Goal: Transaction & Acquisition: Purchase product/service

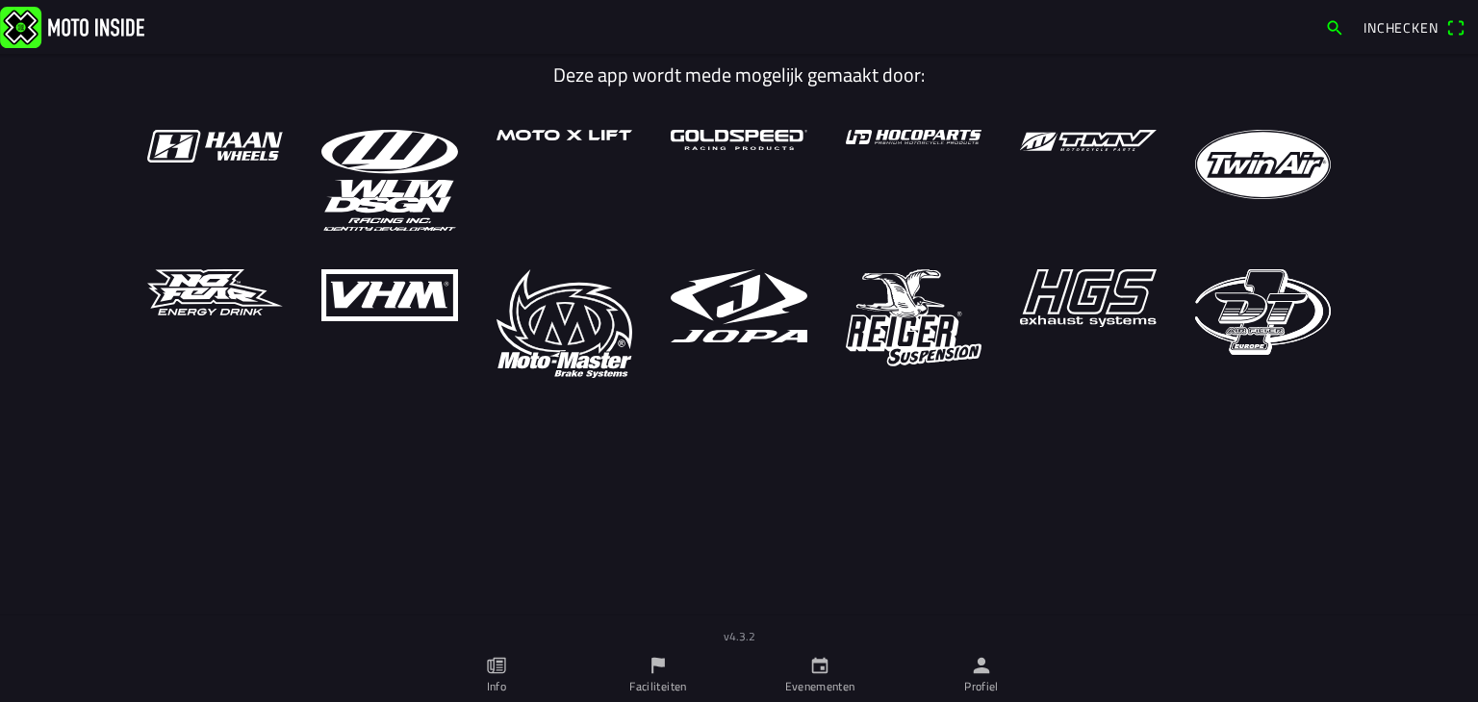
click at [820, 671] on icon "calendar" at bounding box center [819, 665] width 21 height 21
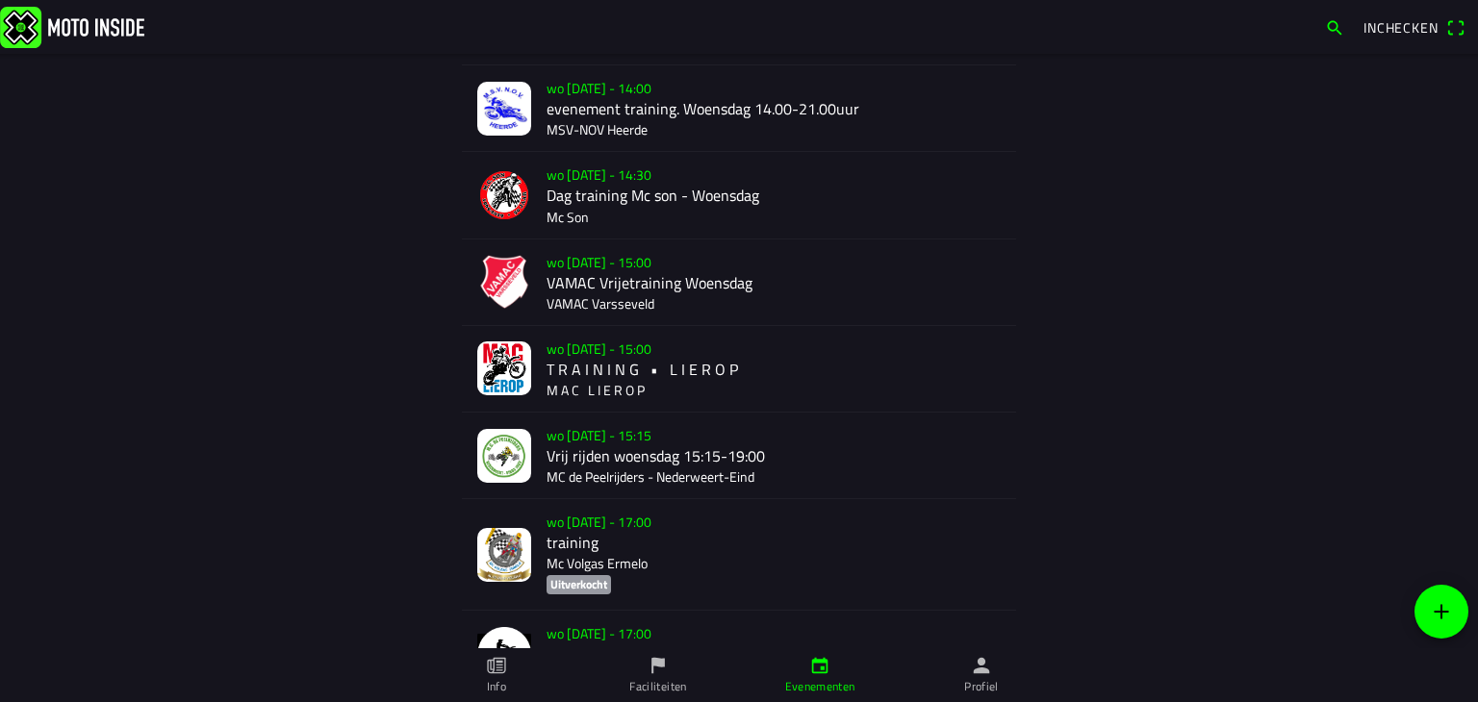
scroll to position [154, 0]
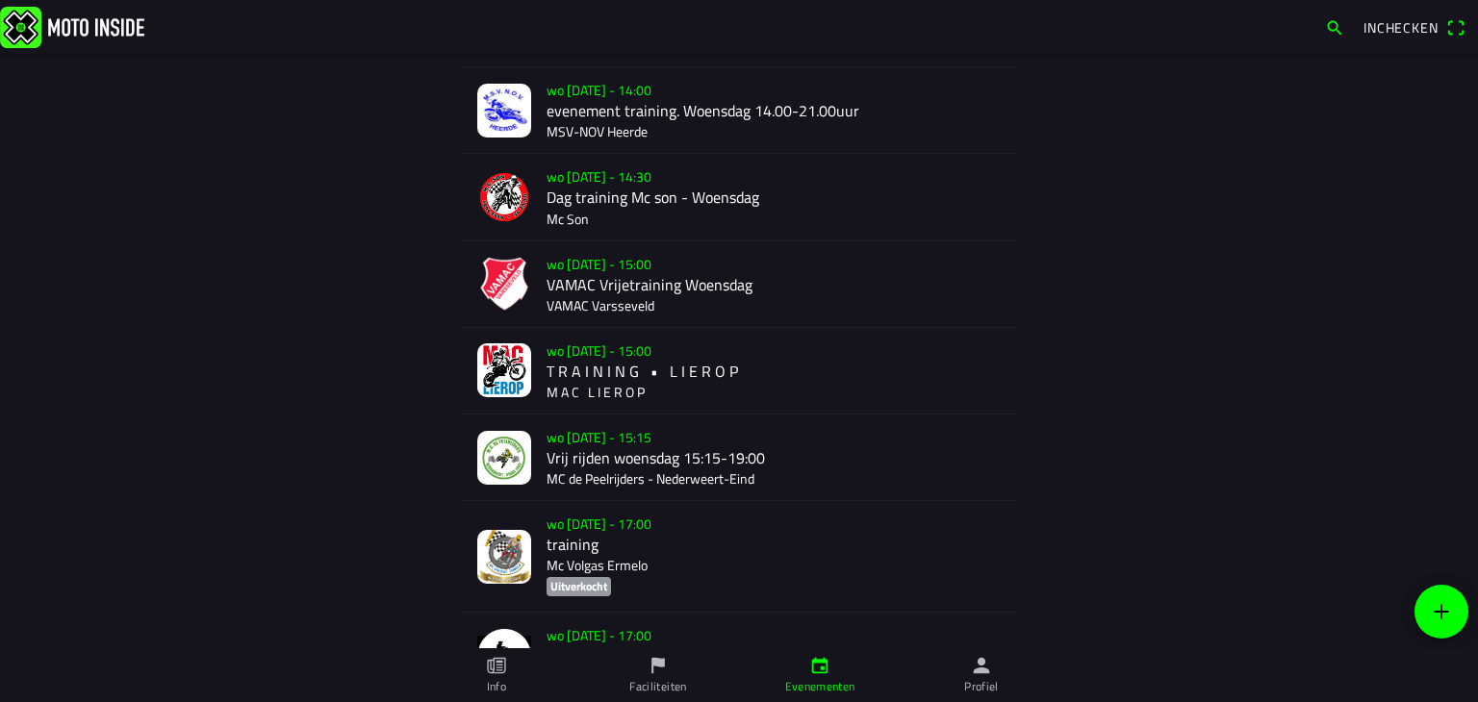
click at [670, 355] on div "wo [DATE] - 15:00 T R A I N I N G • L I E R O P M A C L I E R O P" at bounding box center [774, 371] width 454 height 86
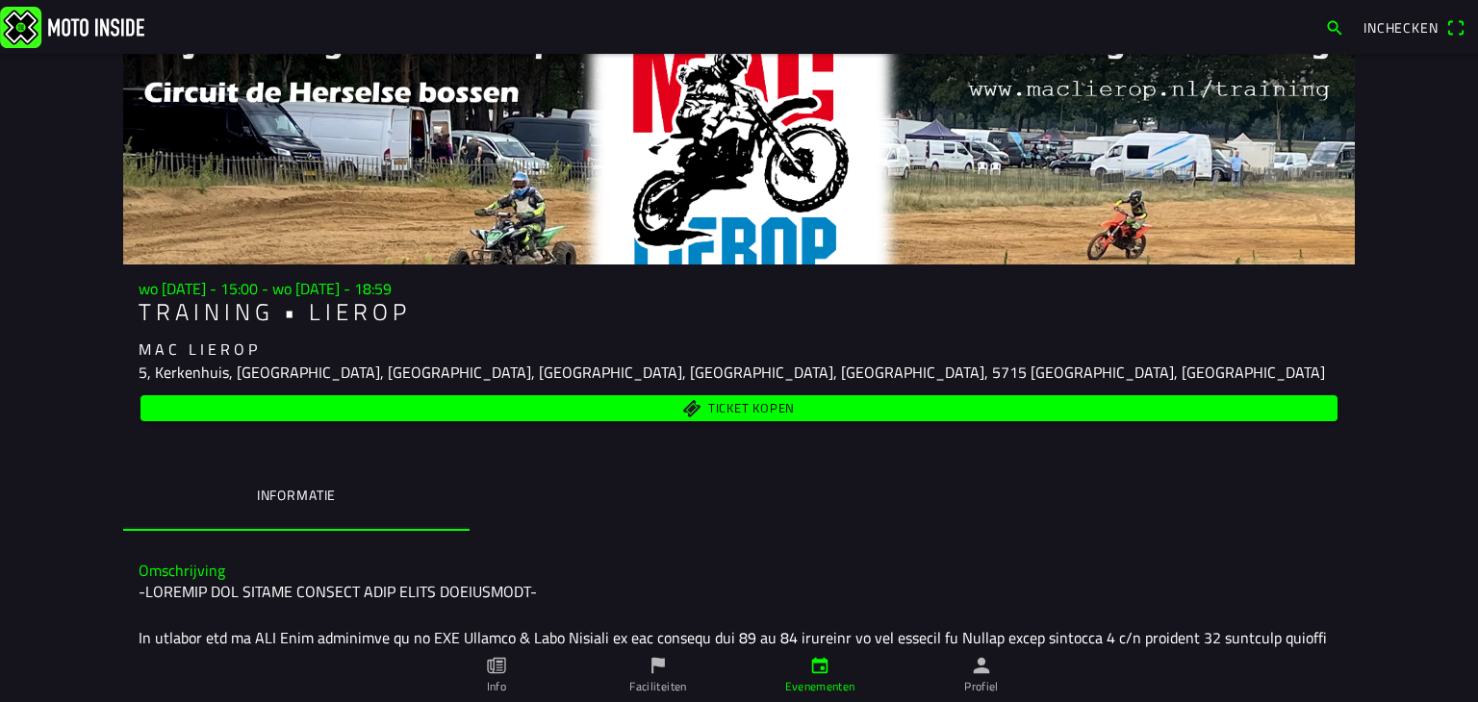
click at [728, 397] on span "Ticket kopen" at bounding box center [739, 408] width 1175 height 26
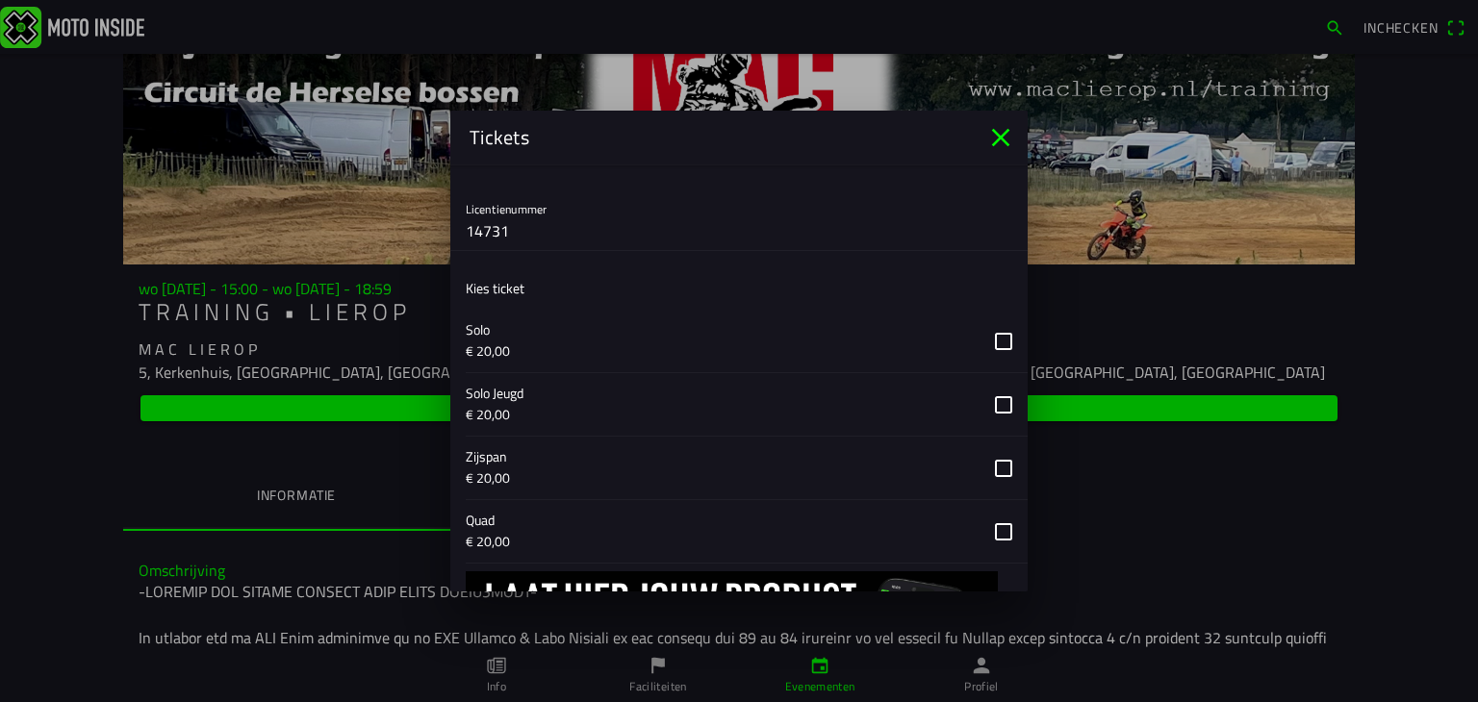
scroll to position [558, 0]
click at [985, 342] on button "button" at bounding box center [747, 342] width 562 height 63
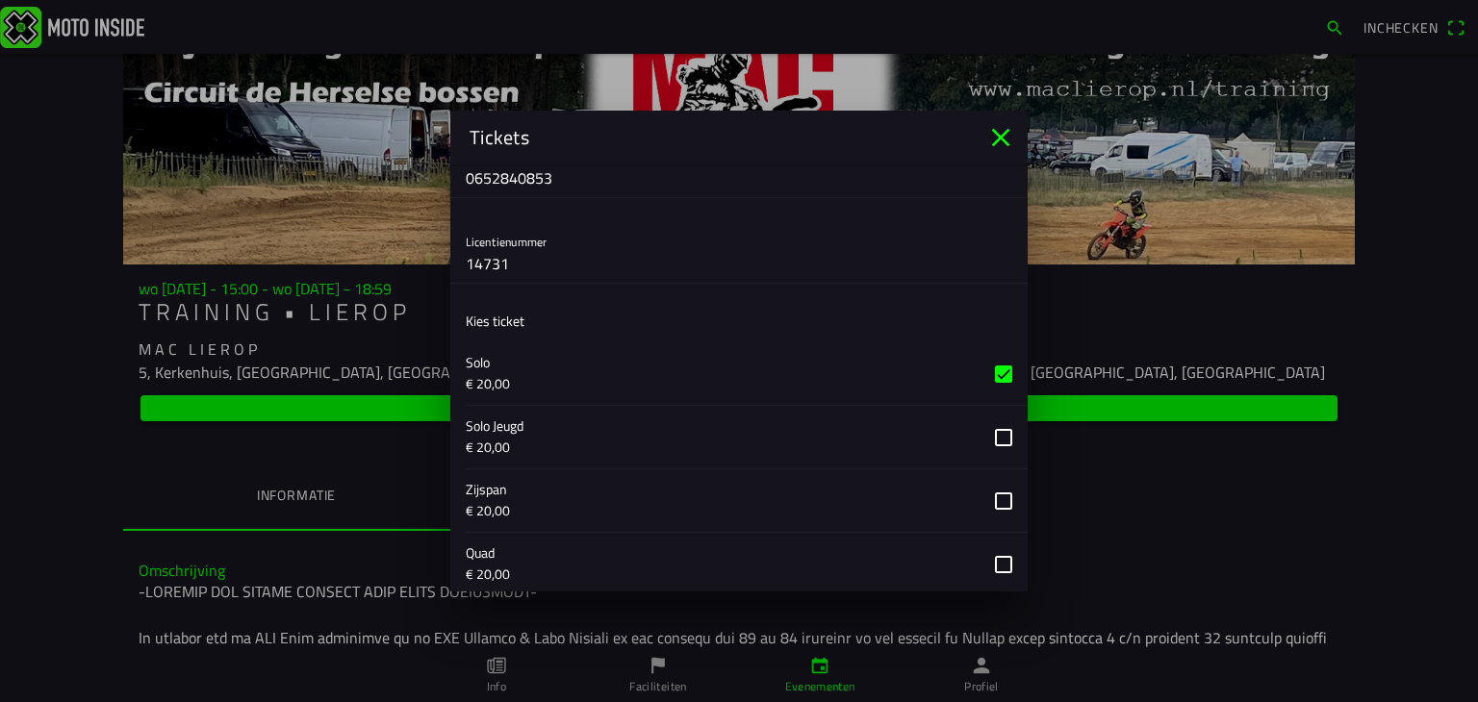
scroll to position [690, 0]
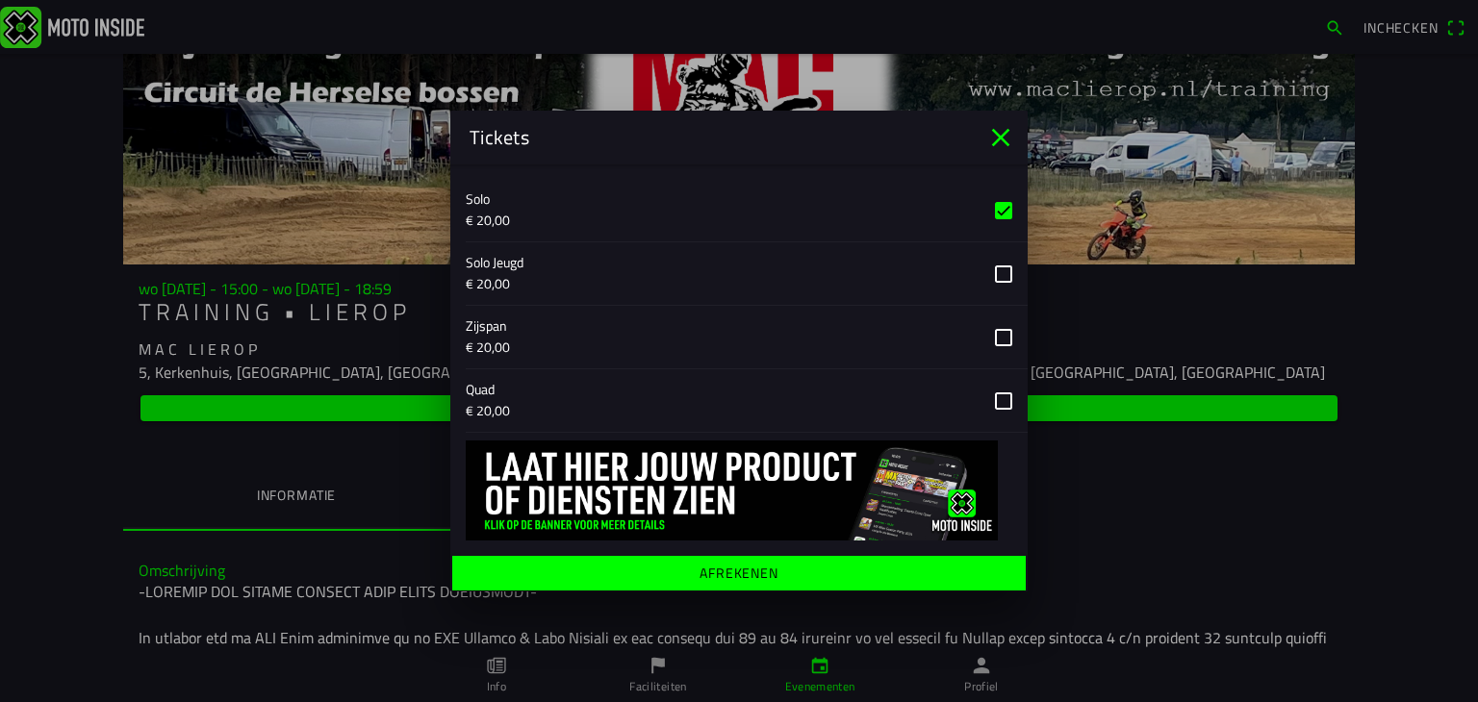
click at [751, 567] on ion-label "Afrekenen" at bounding box center [739, 573] width 79 height 13
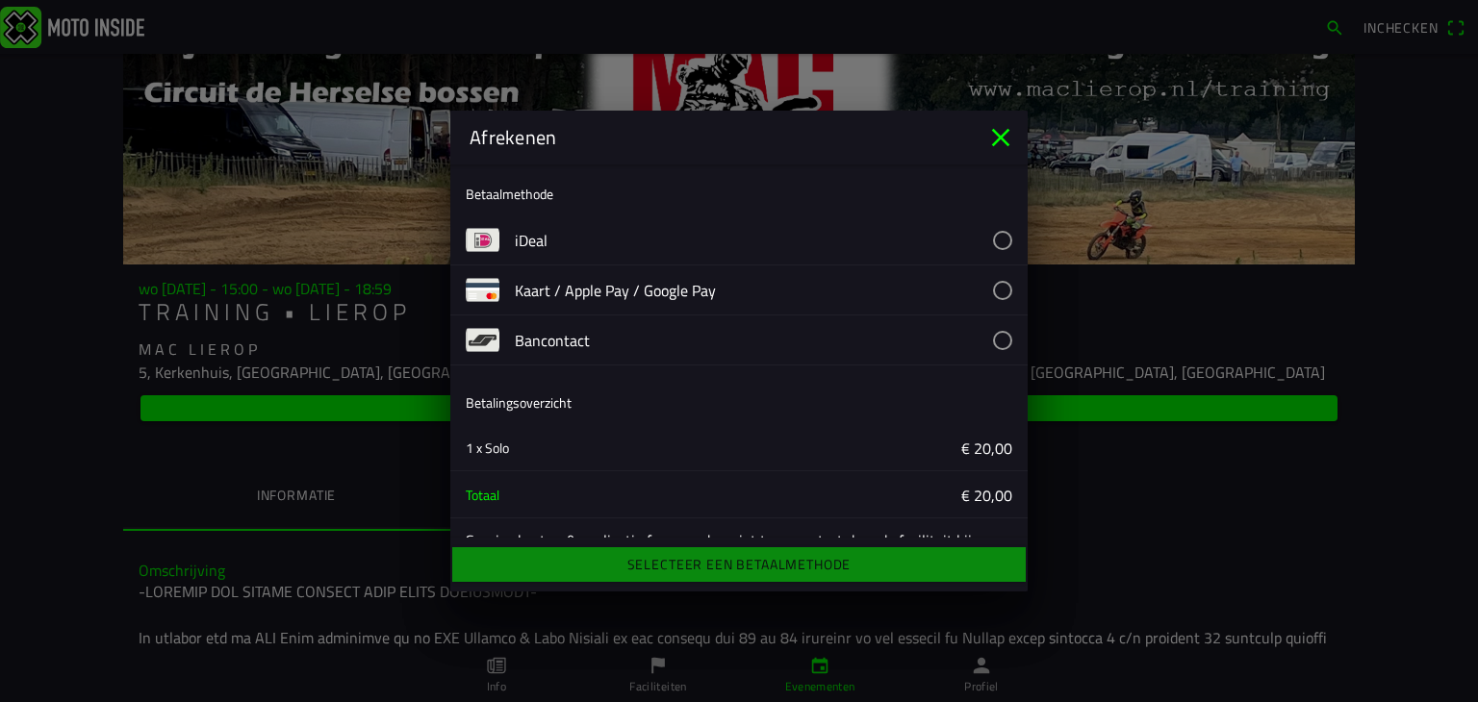
click at [988, 236] on button "button" at bounding box center [771, 240] width 513 height 49
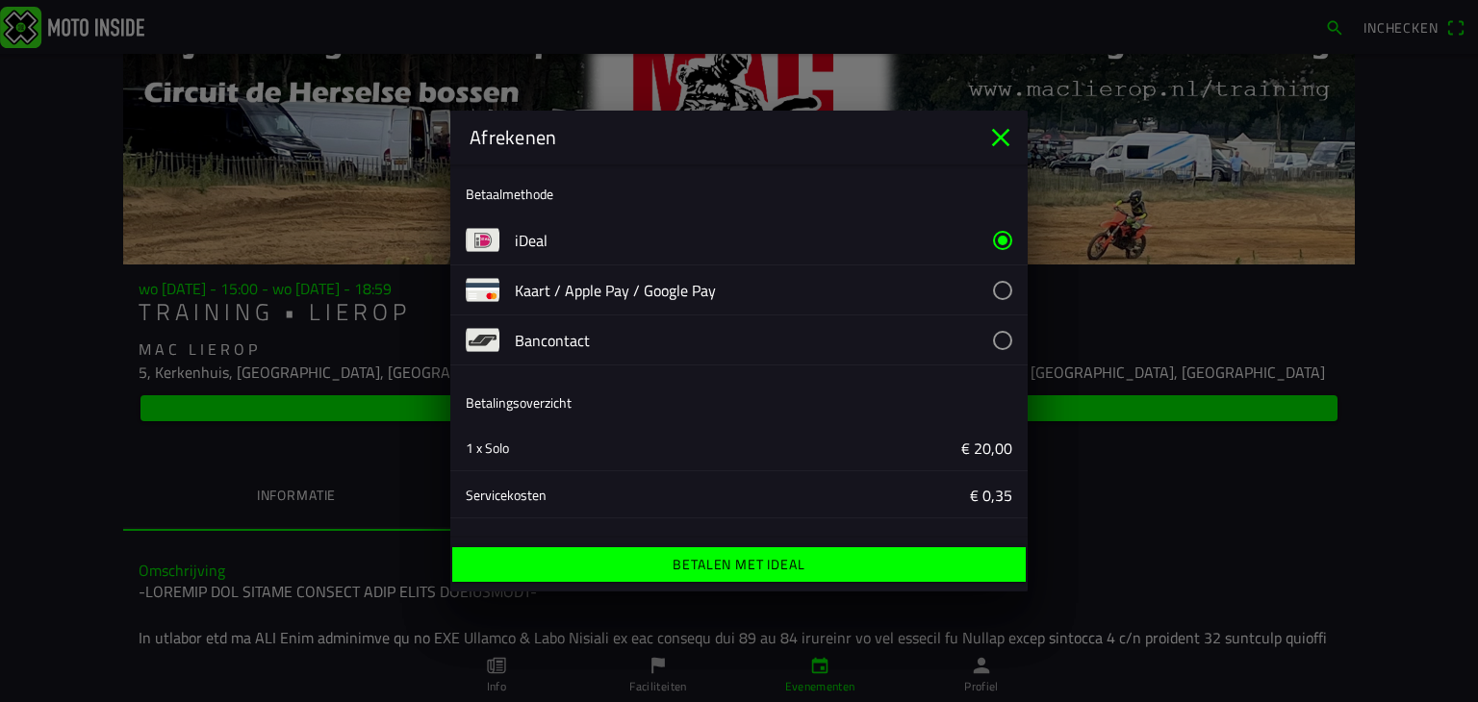
scroll to position [101, 0]
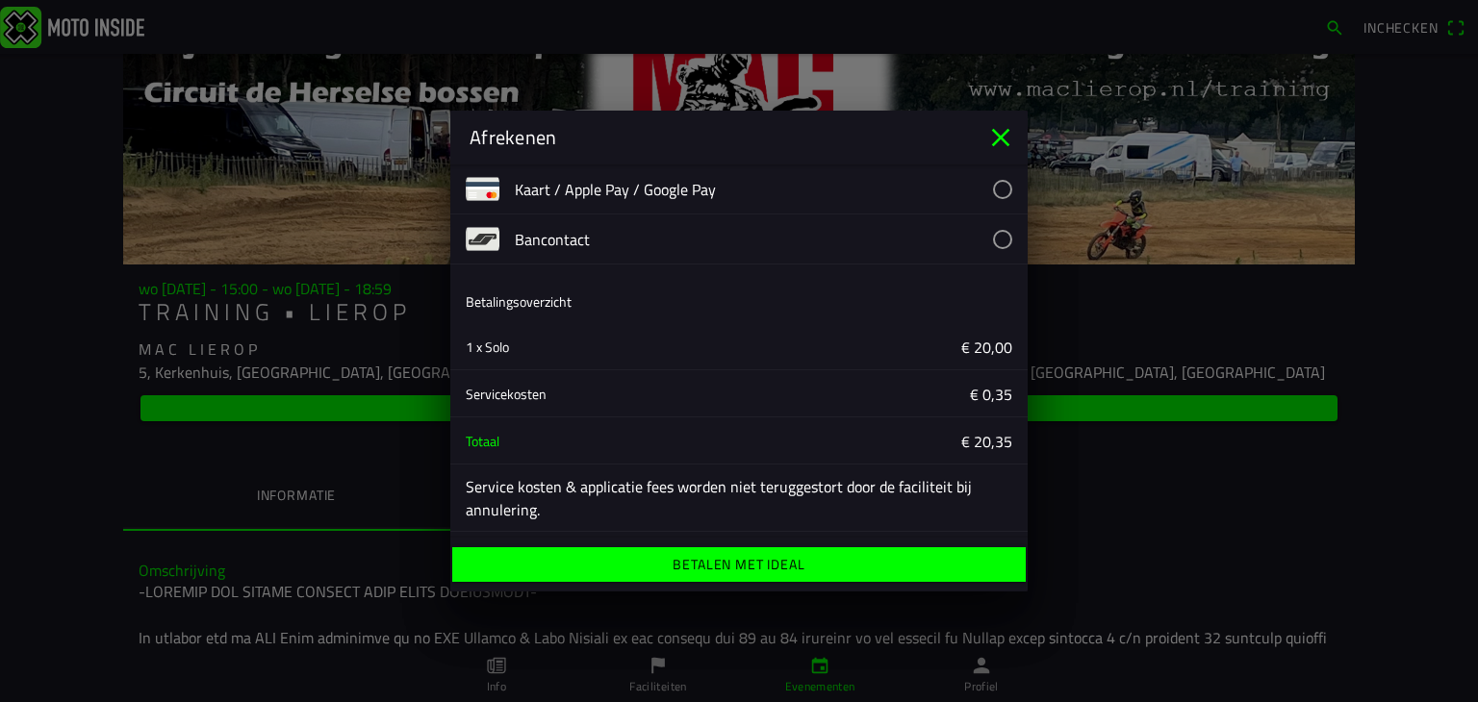
click at [770, 570] on ion-label "Betalen met iDeal" at bounding box center [739, 564] width 132 height 13
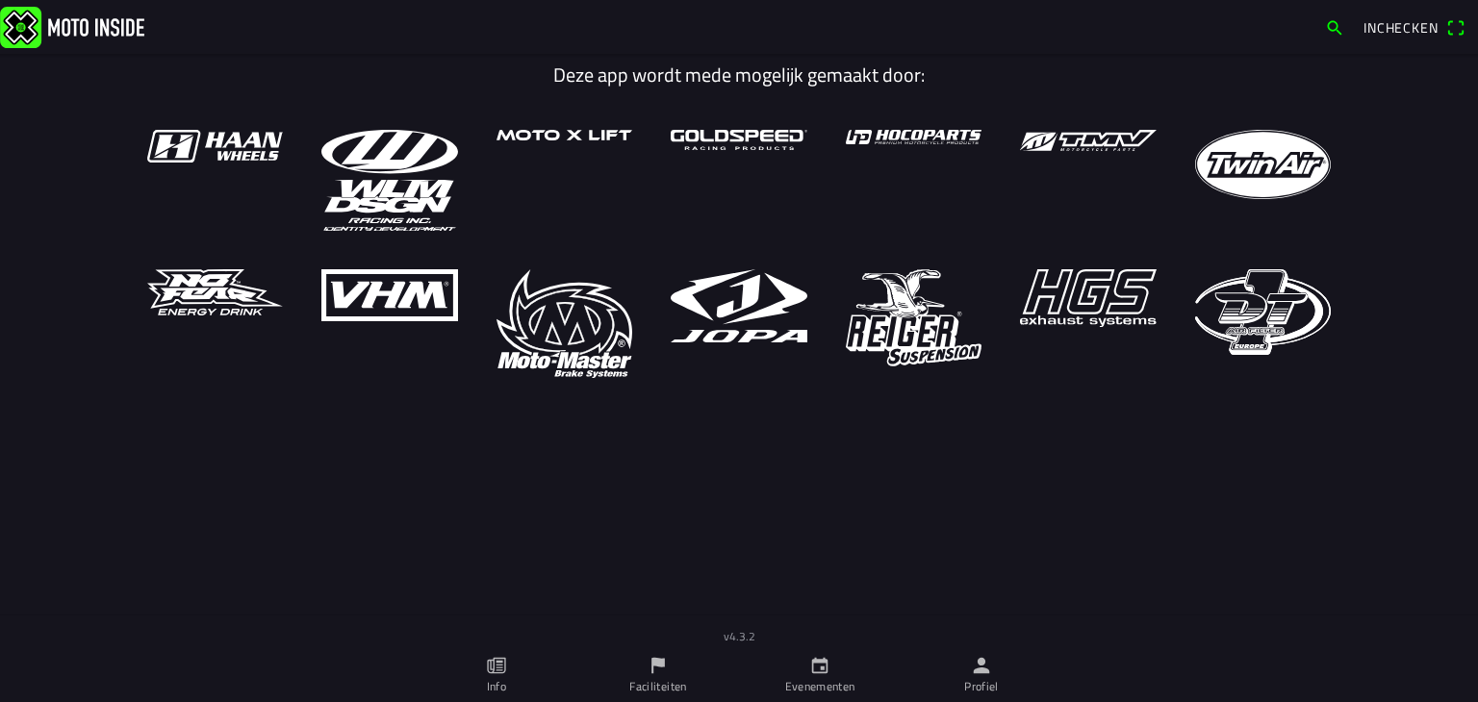
click at [807, 665] on link "Evenementen" at bounding box center [820, 676] width 162 height 54
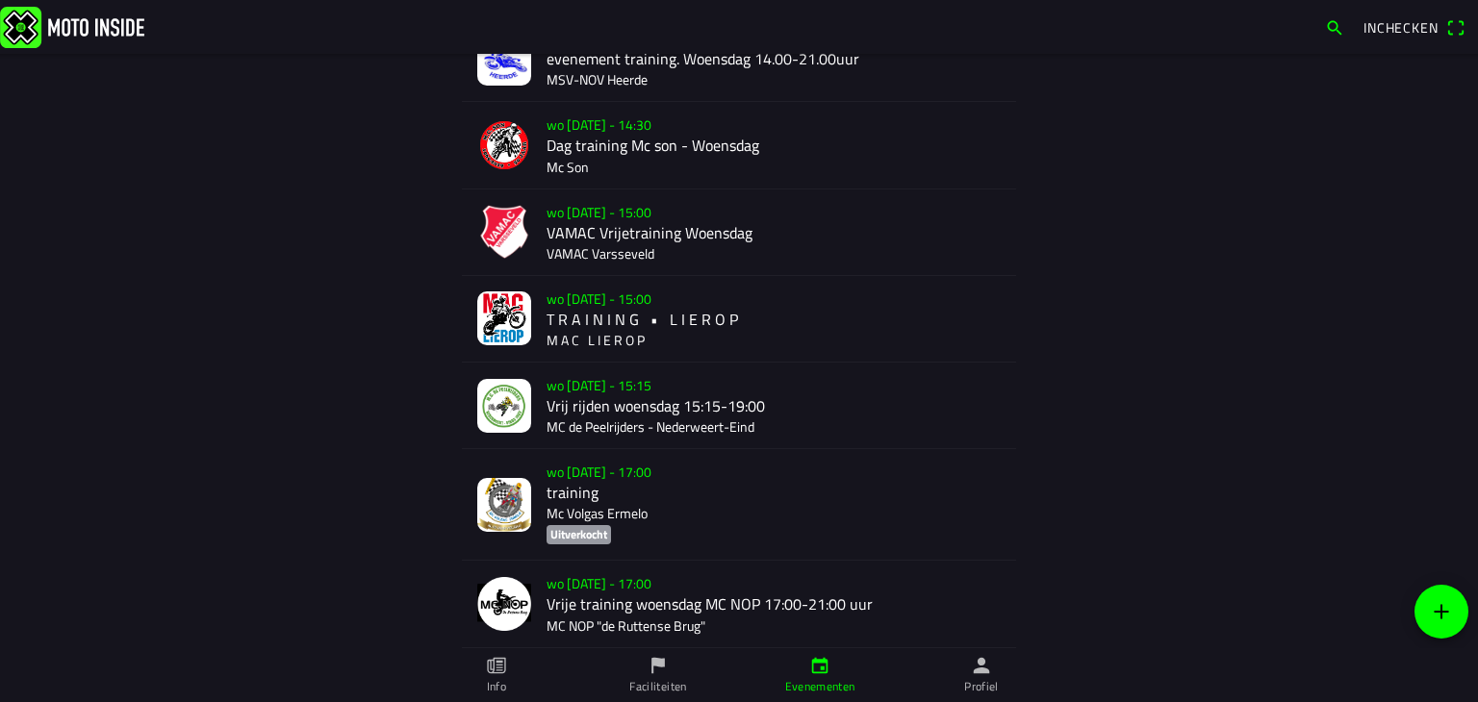
scroll to position [204, 0]
click at [604, 331] on div "wo [DATE] - 15:00 T R A I N I N G • L I E R O P M A C L I E R O P" at bounding box center [774, 321] width 454 height 86
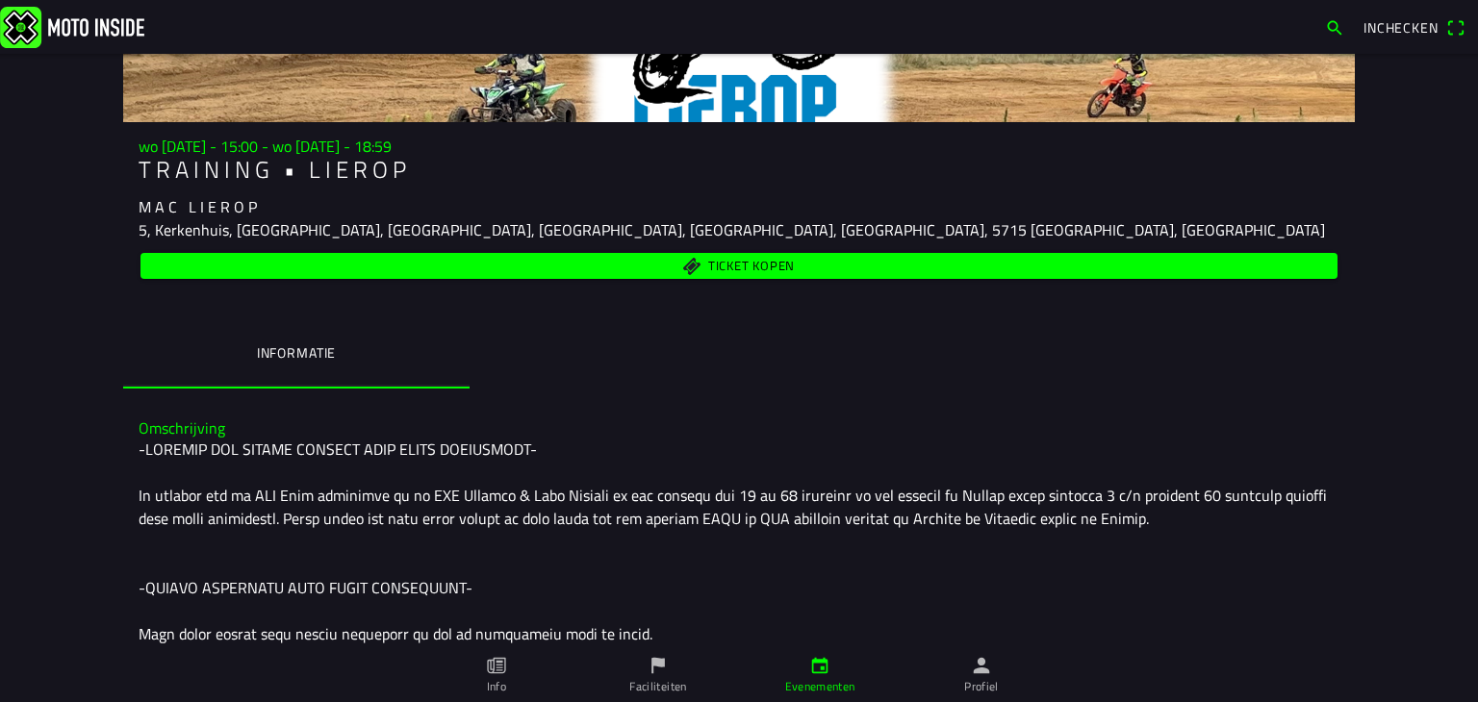
scroll to position [142, 0]
click at [693, 260] on span "Ticket kopen" at bounding box center [739, 266] width 1175 height 26
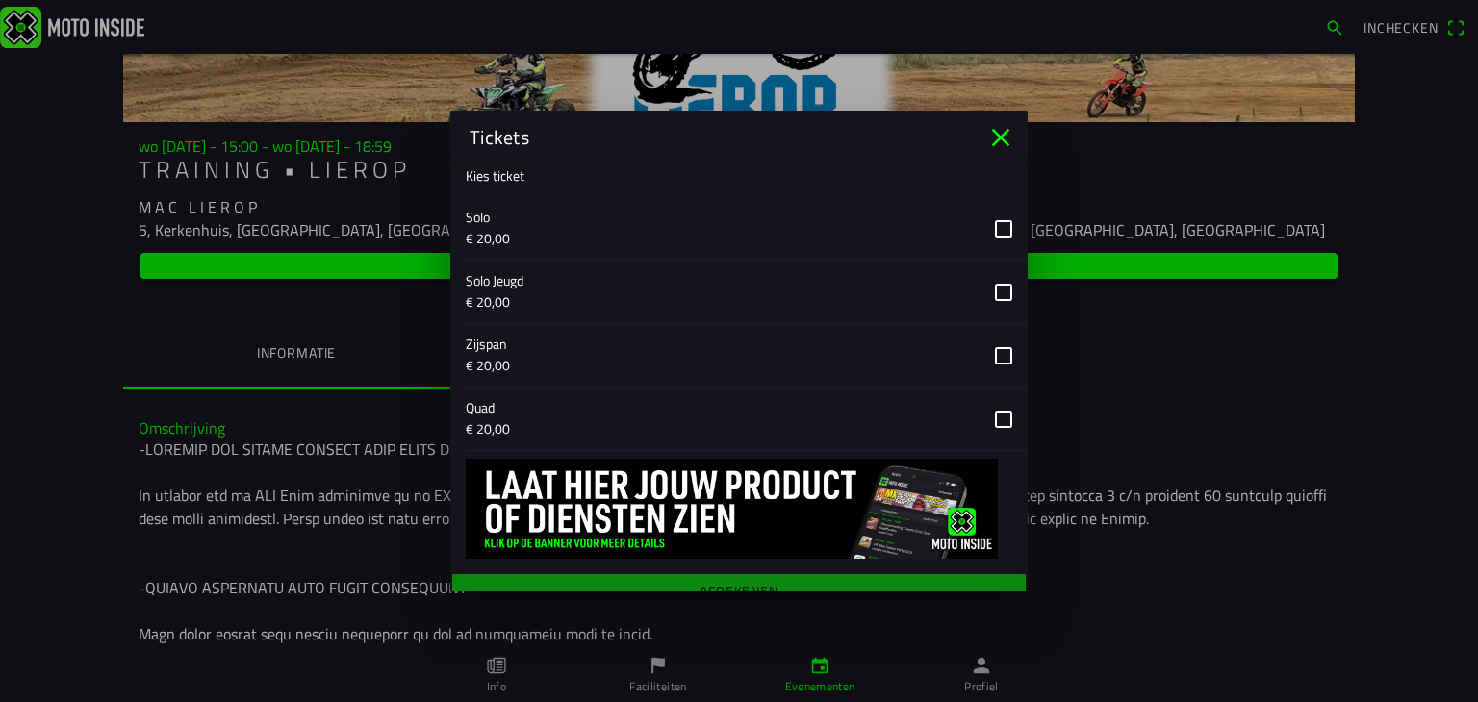
scroll to position [671, 0]
click at [986, 220] on button "button" at bounding box center [747, 229] width 562 height 63
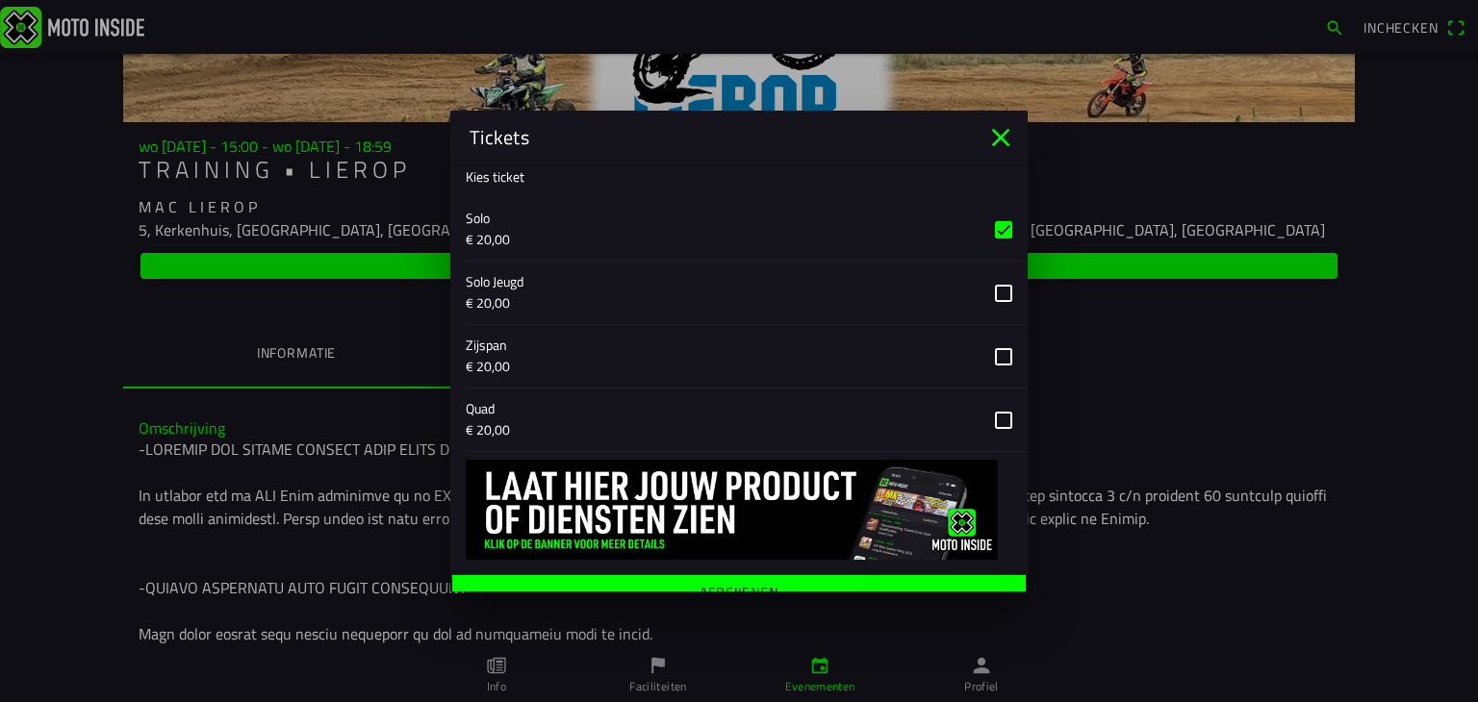
click at [786, 578] on span "Afrekenen" at bounding box center [739, 592] width 544 height 35
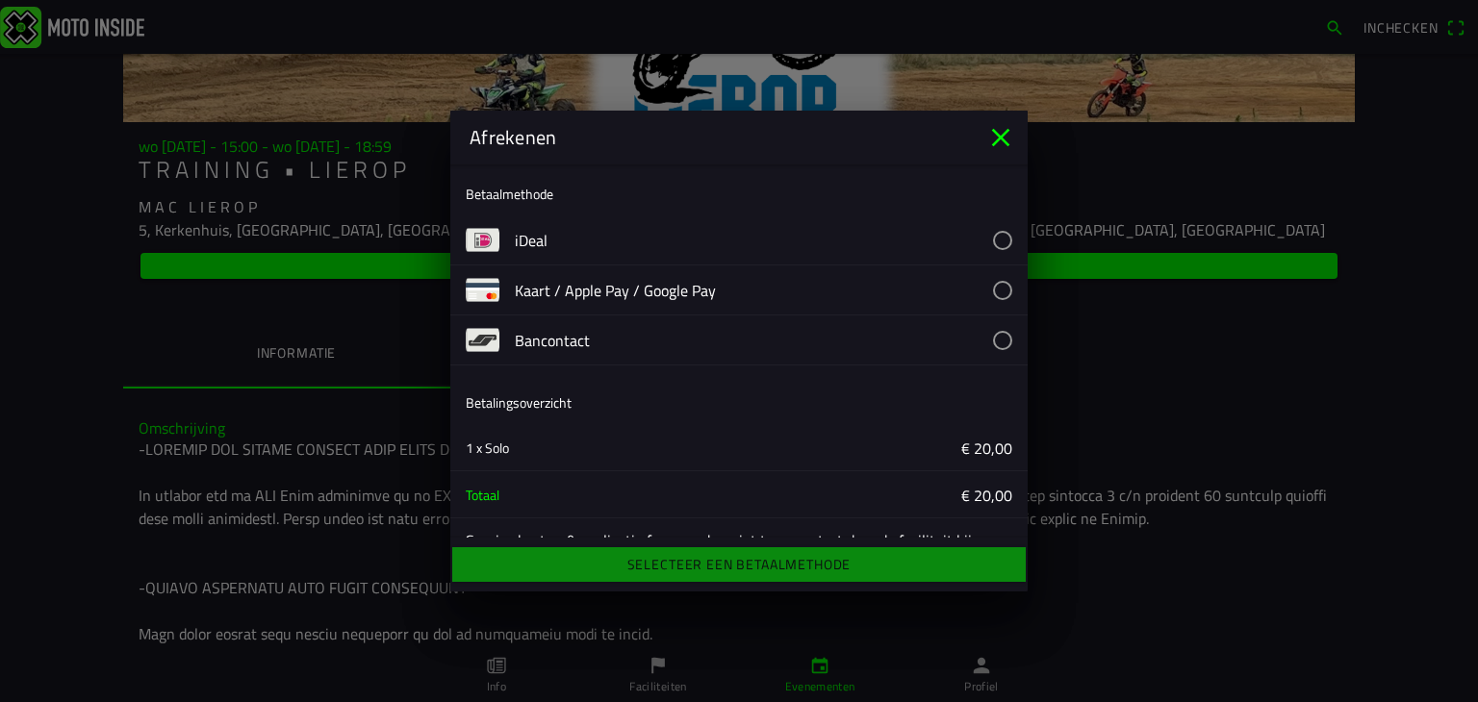
scroll to position [54, 0]
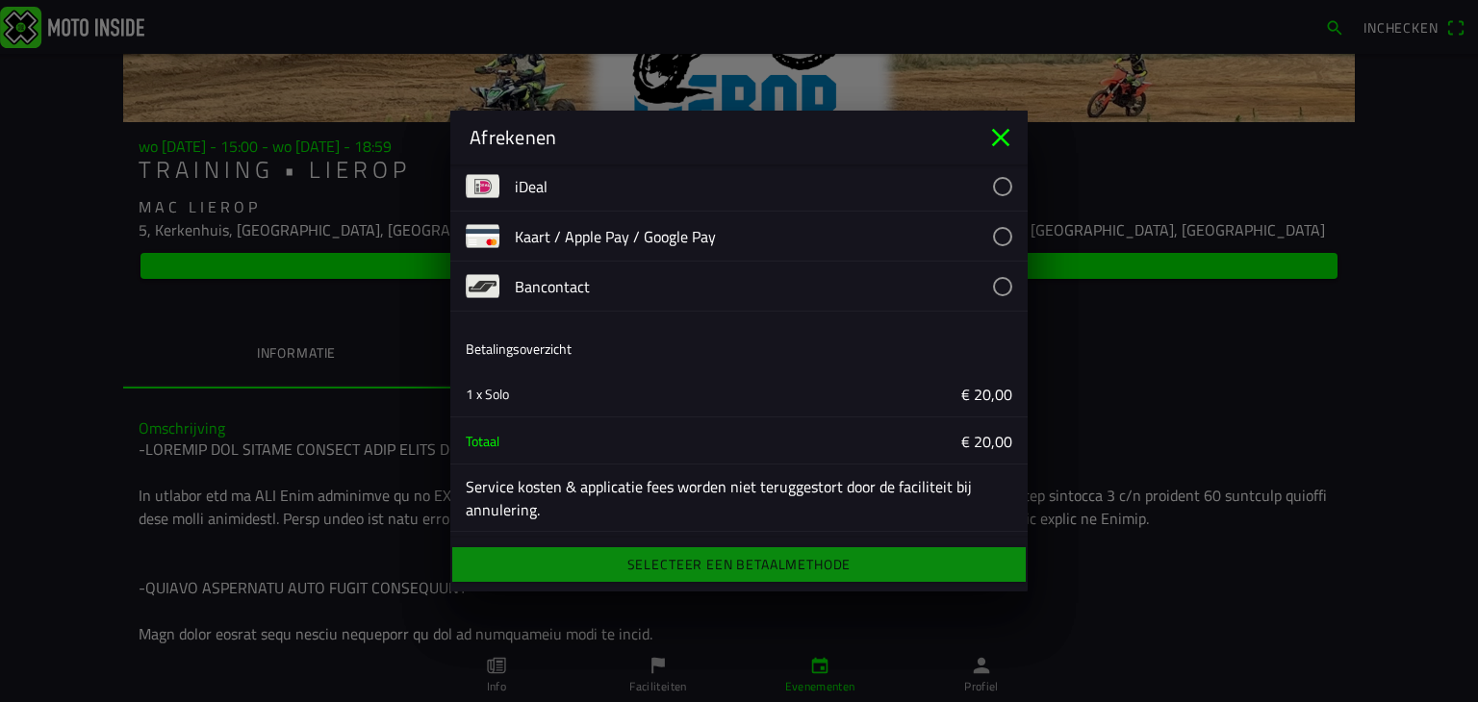
click at [1009, 129] on icon "close" at bounding box center [1000, 137] width 31 height 31
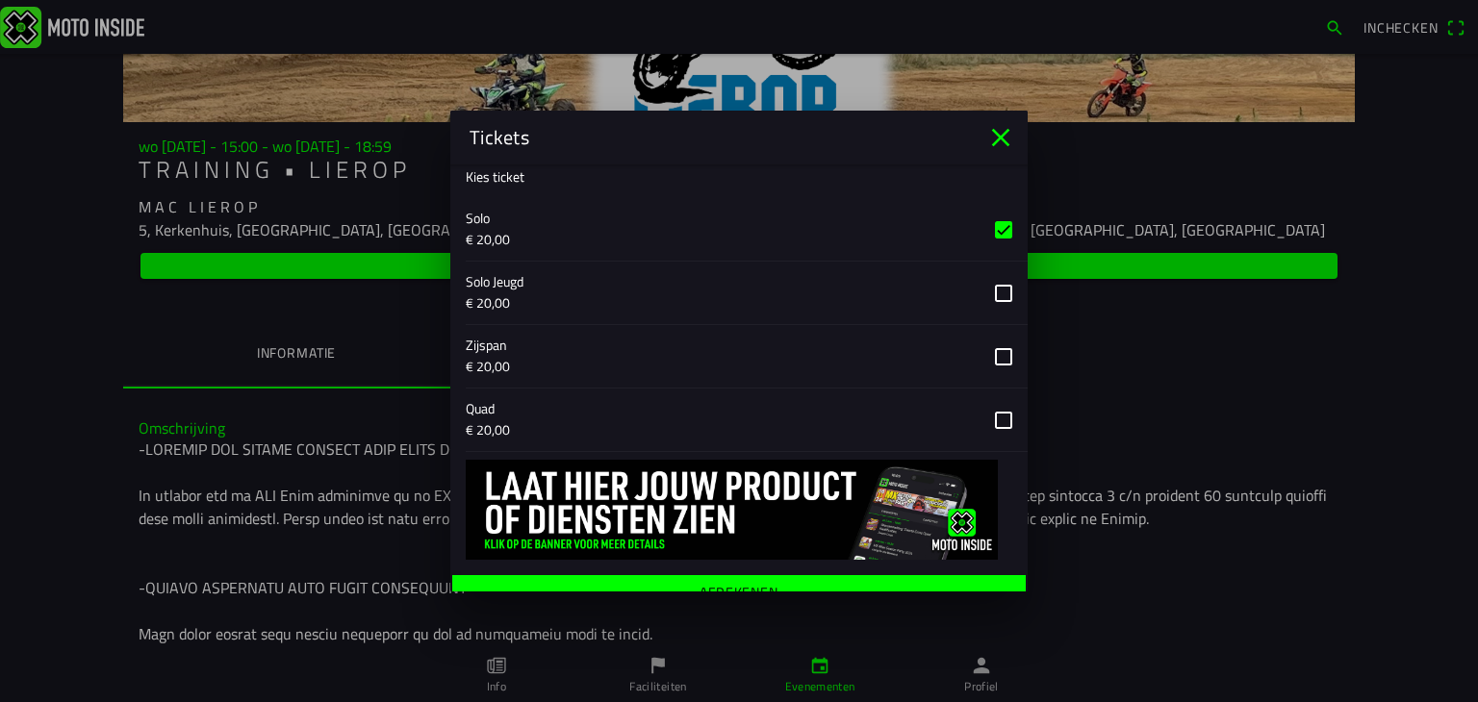
click at [988, 133] on icon "close" at bounding box center [1000, 137] width 31 height 31
